Goal: Task Accomplishment & Management: Manage account settings

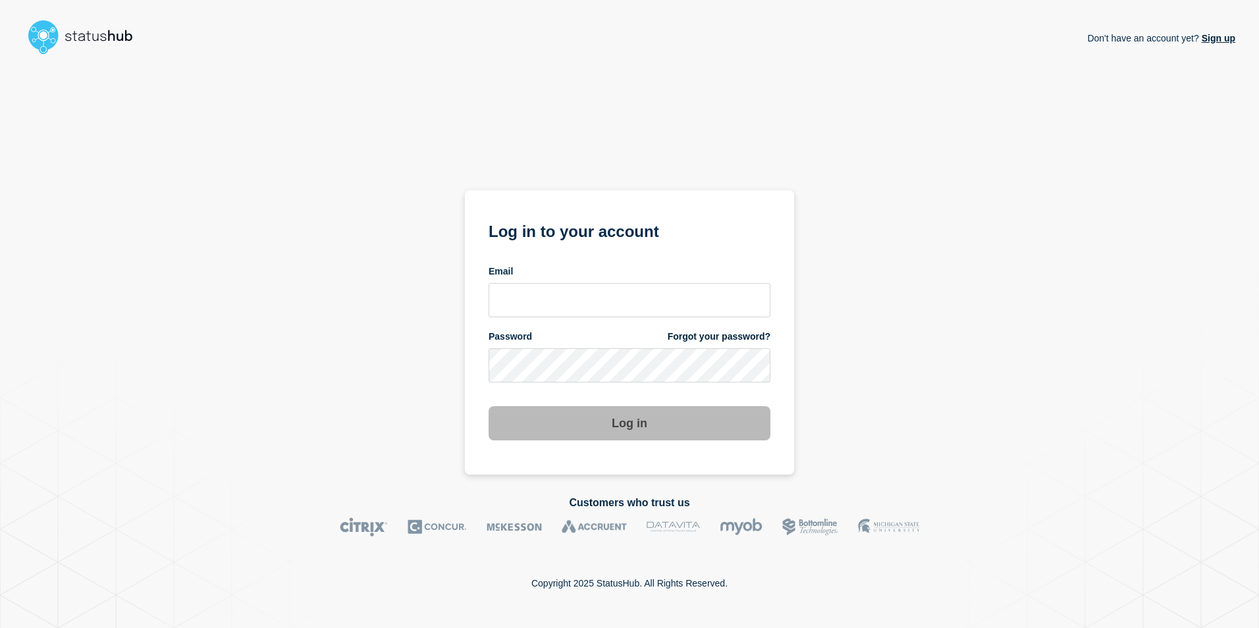
click at [581, 282] on div "Email" at bounding box center [630, 291] width 282 height 52
click at [580, 300] on input "email input" at bounding box center [630, 300] width 282 height 34
type input "[PERSON_NAME][EMAIL_ADDRESS][PERSON_NAME][DOMAIN_NAME]"
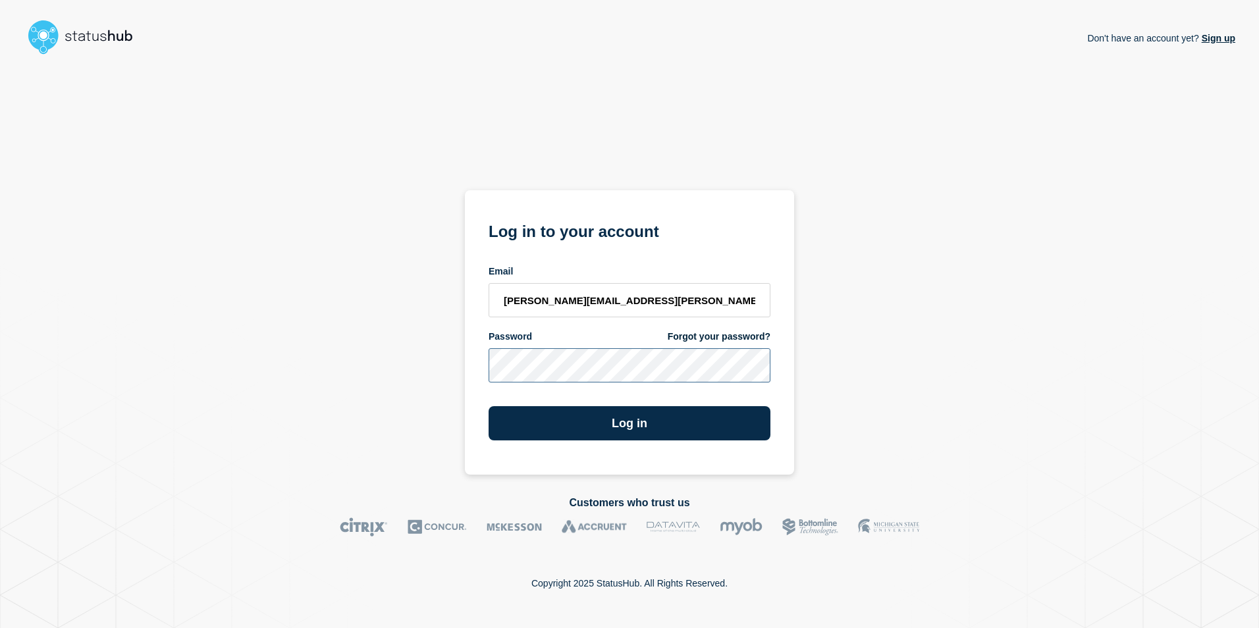
click at [489, 406] on button "Log in" at bounding box center [630, 423] width 282 height 34
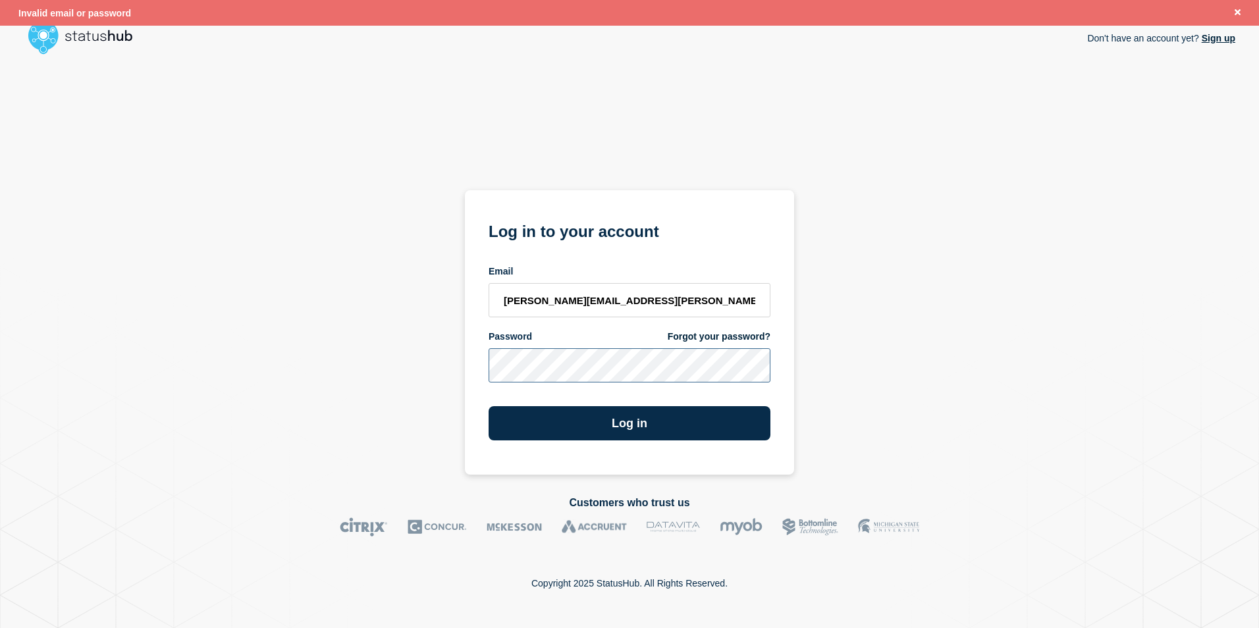
click at [369, 381] on div "Don't have an account yet? Sign up Log in to your account Email [PERSON_NAME][E…" at bounding box center [630, 267] width 1212 height 415
click at [489, 406] on button "Log in" at bounding box center [630, 423] width 282 height 34
click at [435, 371] on div "Don't have an account yet? Sign up Log in to your account Email [PERSON_NAME][E…" at bounding box center [630, 267] width 1212 height 415
click at [489, 406] on button "Log in" at bounding box center [630, 423] width 282 height 34
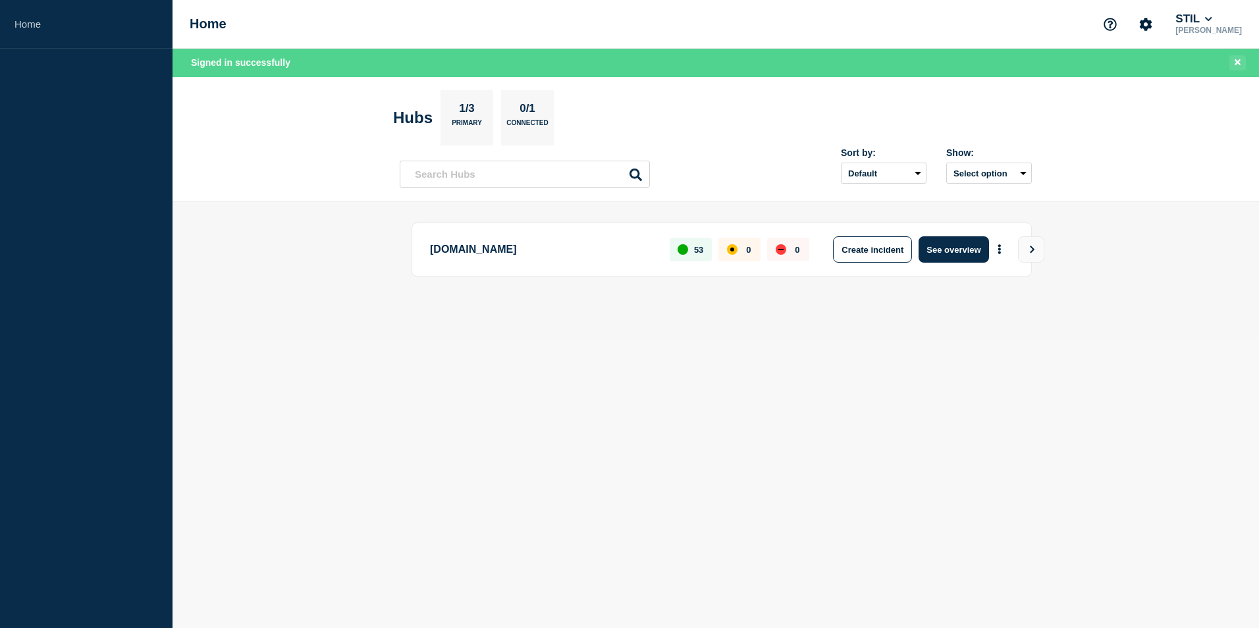
click at [1235, 63] on icon "Close banner" at bounding box center [1238, 62] width 6 height 9
